Goal: Information Seeking & Learning: Learn about a topic

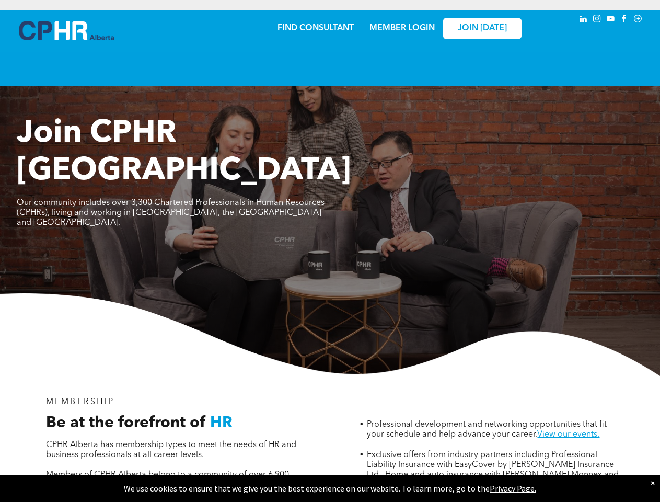
click at [330, 293] on img at bounding box center [330, 334] width 660 height 83
click at [330, 488] on p "We use cookies to ensure that we give you the best experience on our website. T…" at bounding box center [330, 488] width 660 height 10
